Goal: Check status: Check status

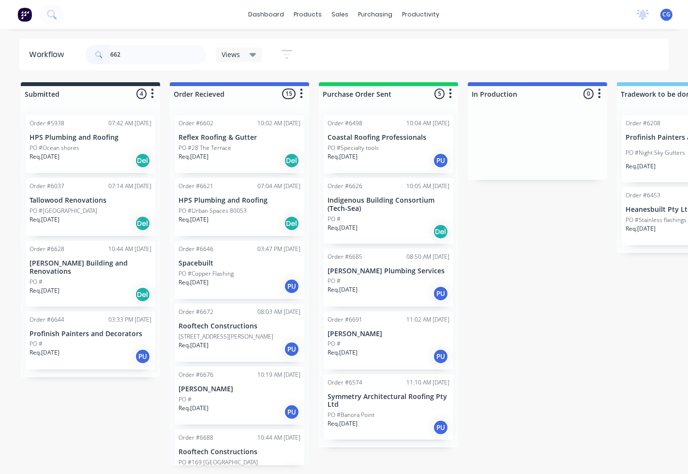
type input "6621"
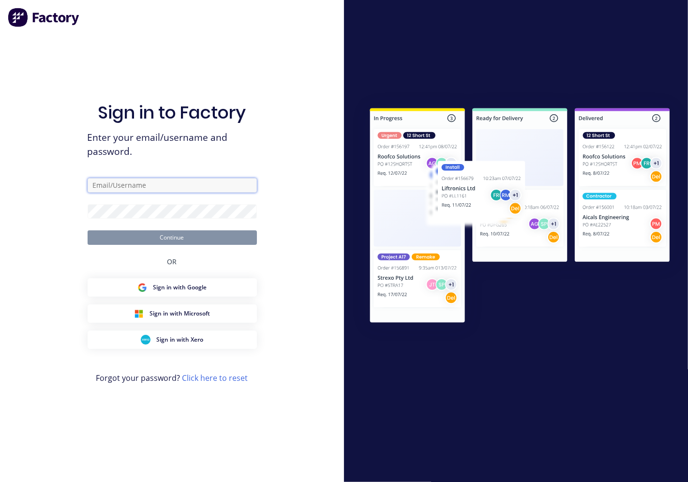
type input "[PERSON_NAME][EMAIL_ADDRESS][DOMAIN_NAME]"
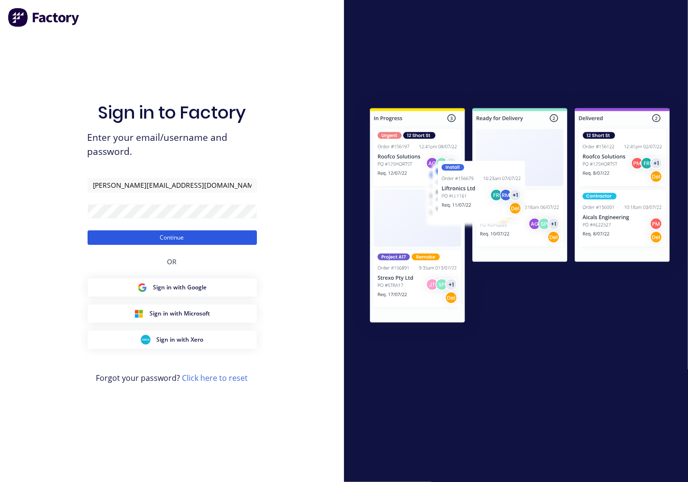
click at [181, 239] on button "Continue" at bounding box center [172, 237] width 169 height 15
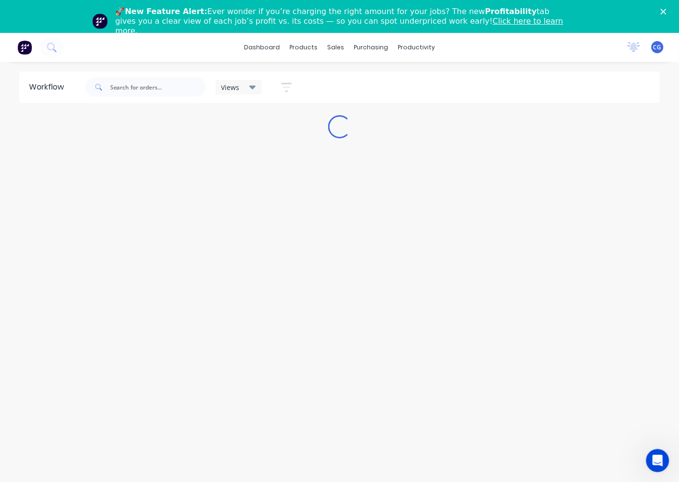
click at [667, 11] on polygon "Close" at bounding box center [664, 12] width 6 height 6
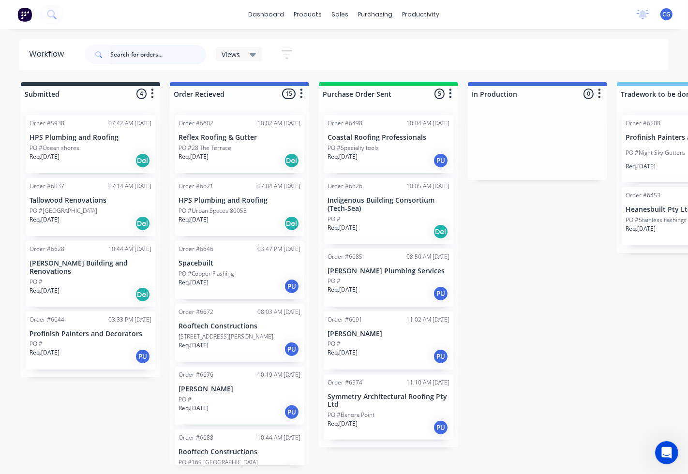
click at [139, 54] on input "text" at bounding box center [158, 54] width 96 height 19
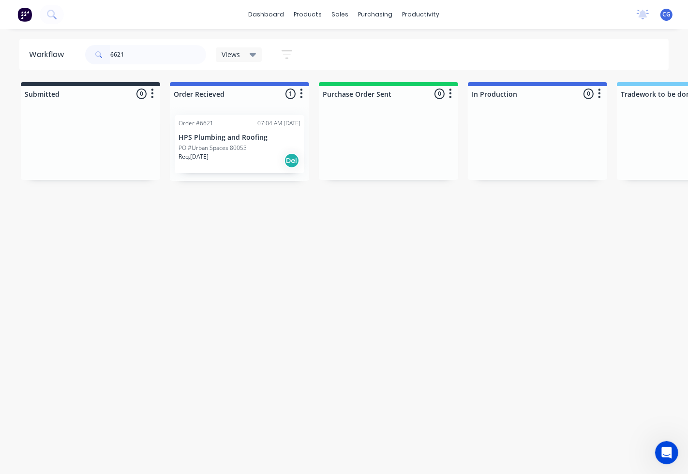
click at [233, 146] on p "PO #Urban Spaces 80053" at bounding box center [212, 148] width 68 height 9
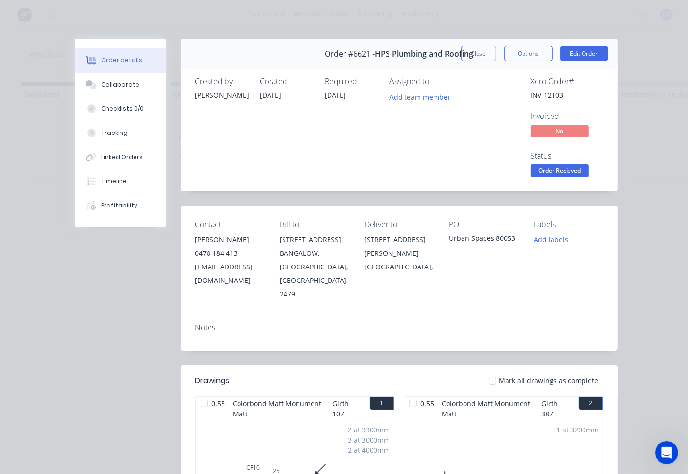
click at [495, 371] on div at bounding box center [492, 380] width 19 height 19
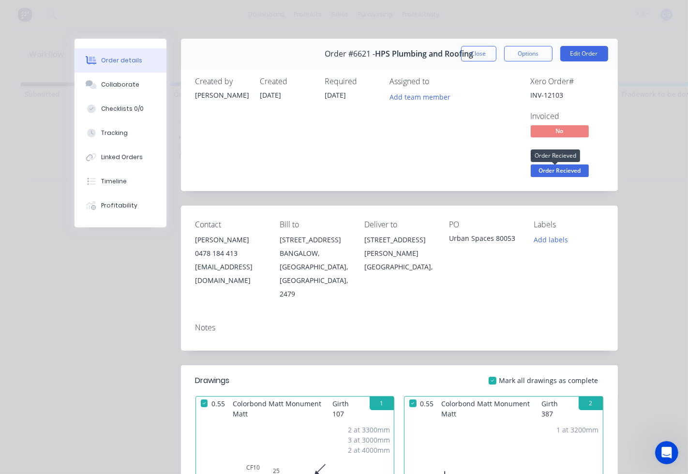
click at [556, 172] on span "Order Recieved" at bounding box center [559, 170] width 58 height 12
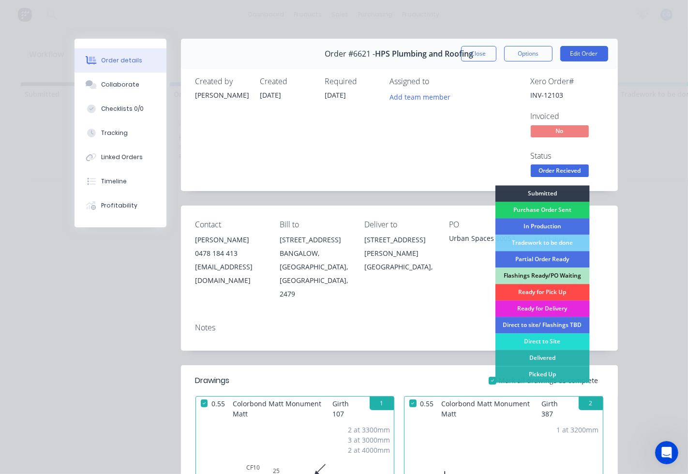
click at [542, 291] on div "Ready for Pick Up" at bounding box center [542, 292] width 94 height 16
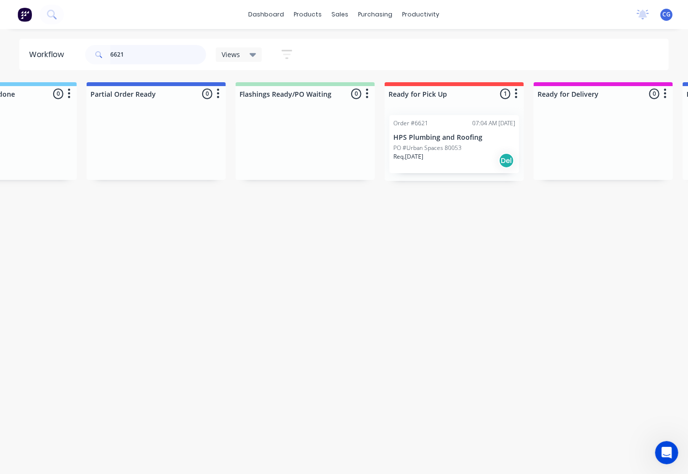
scroll to position [0, 683]
click at [428, 139] on p "HPS Plumbing and Roofing" at bounding box center [450, 137] width 122 height 8
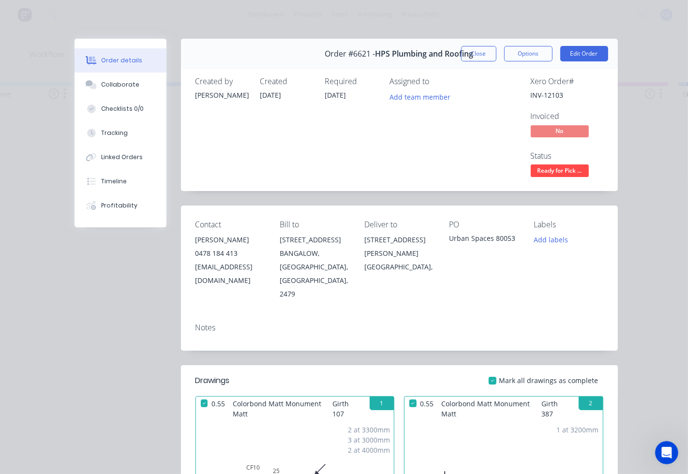
click at [555, 171] on span "Ready for Pick ..." at bounding box center [559, 170] width 58 height 12
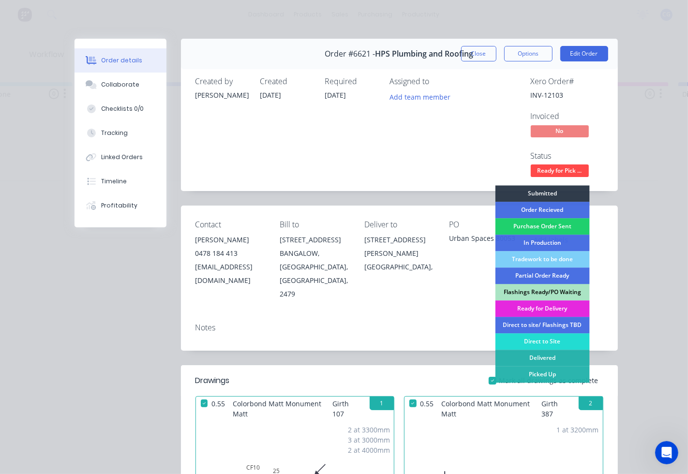
click at [549, 292] on div "Flashings Ready/PO Waiting" at bounding box center [542, 292] width 94 height 16
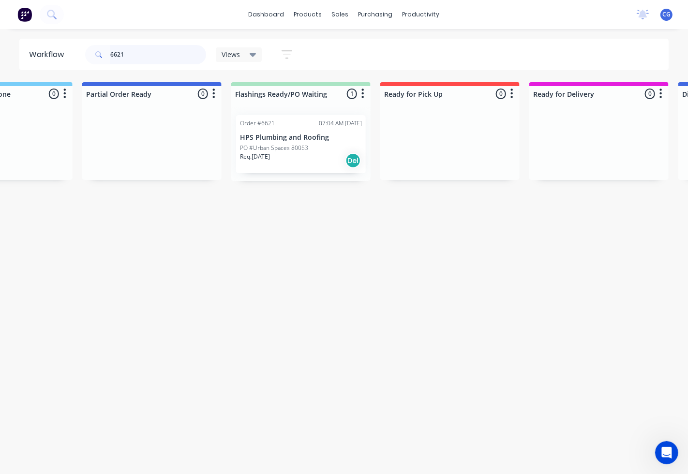
drag, startPoint x: 164, startPoint y: 52, endPoint x: 97, endPoint y: 55, distance: 67.8
click at [118, 55] on input "6621" at bounding box center [158, 54] width 96 height 19
type input "6"
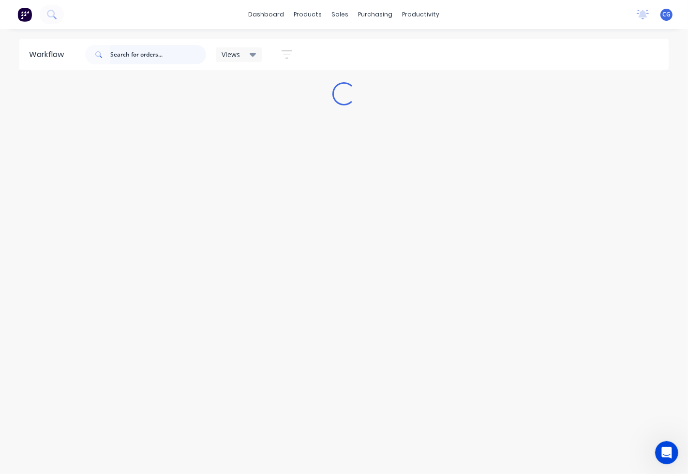
scroll to position [0, 0]
